Goal: Task Accomplishment & Management: Use online tool/utility

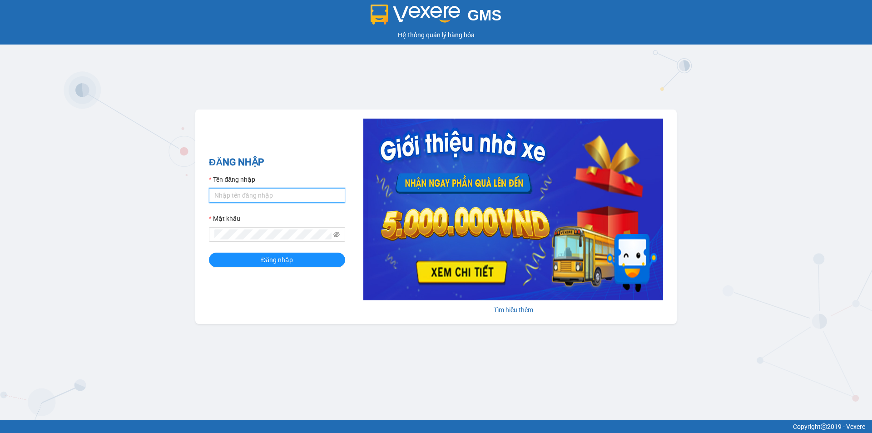
click at [284, 193] on input "Tên đăng nhập" at bounding box center [277, 195] width 136 height 15
type input "giang0395868942.vinhquang"
click at [289, 268] on div "ĐĂNG NHẬP Tên đăng nhập giang0395868942.vinhquang Mật khẩu Đăng nhập" at bounding box center [277, 217] width 136 height 124
click at [305, 260] on button "Đăng nhập" at bounding box center [277, 260] width 136 height 15
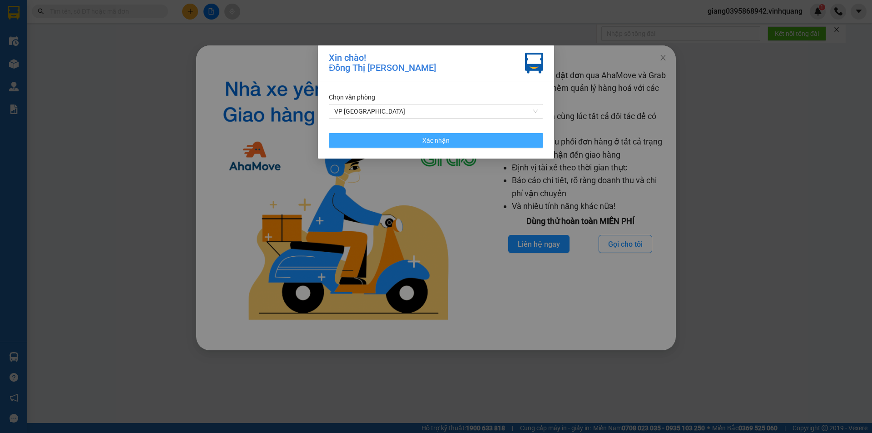
click at [444, 139] on span "Xác nhận" at bounding box center [435, 140] width 27 height 10
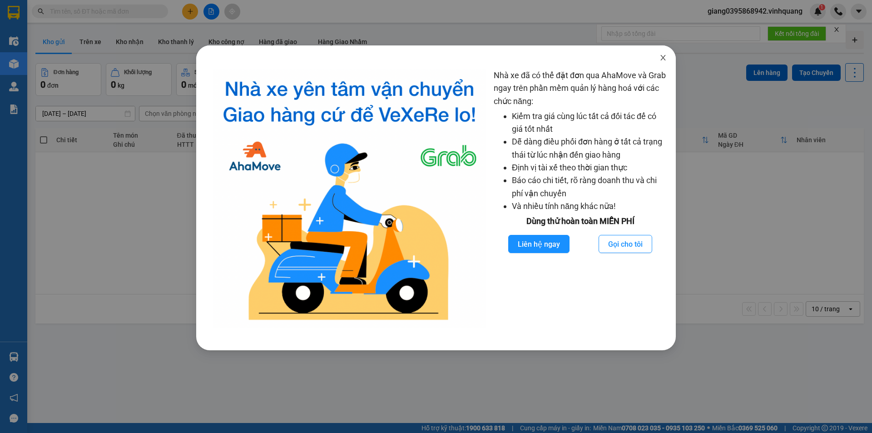
click at [665, 61] on icon "close" at bounding box center [663, 57] width 7 height 7
